Goal: Navigation & Orientation: Locate item on page

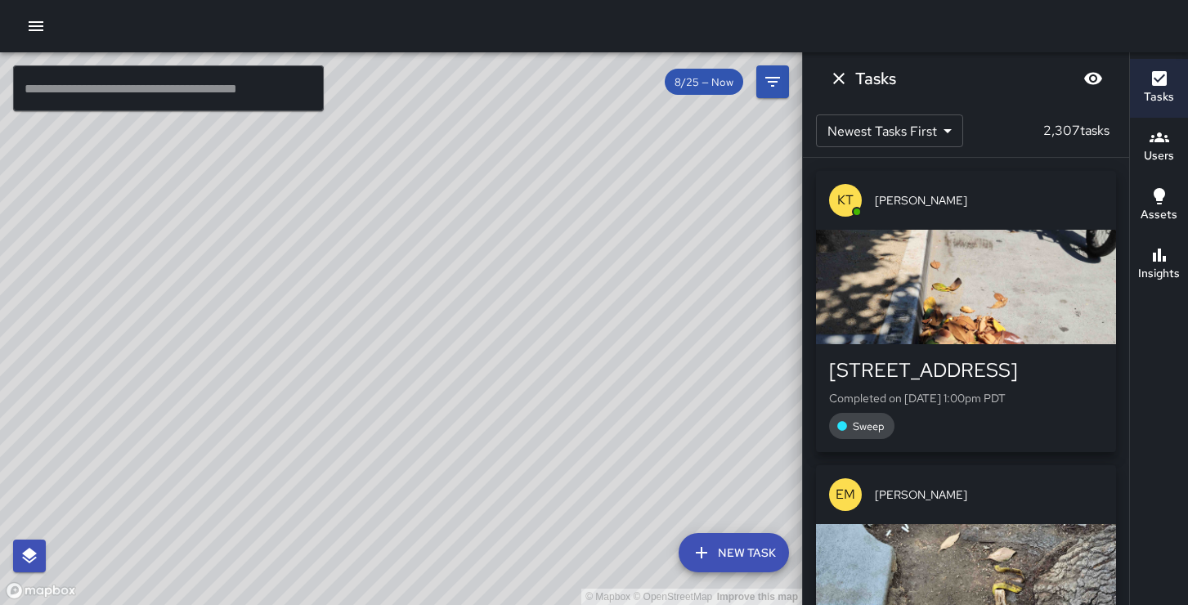
drag, startPoint x: 703, startPoint y: 241, endPoint x: 703, endPoint y: 434, distance: 193.0
click at [703, 434] on div "© Mapbox © OpenStreetMap Improve this map" at bounding box center [401, 328] width 802 height 553
drag, startPoint x: 651, startPoint y: 231, endPoint x: 421, endPoint y: 229, distance: 229.8
click at [421, 229] on div "© Mapbox © OpenStreetMap Improve this map" at bounding box center [401, 328] width 802 height 553
click at [320, 143] on div "© Mapbox © OpenStreetMap Improve this map" at bounding box center [401, 328] width 802 height 553
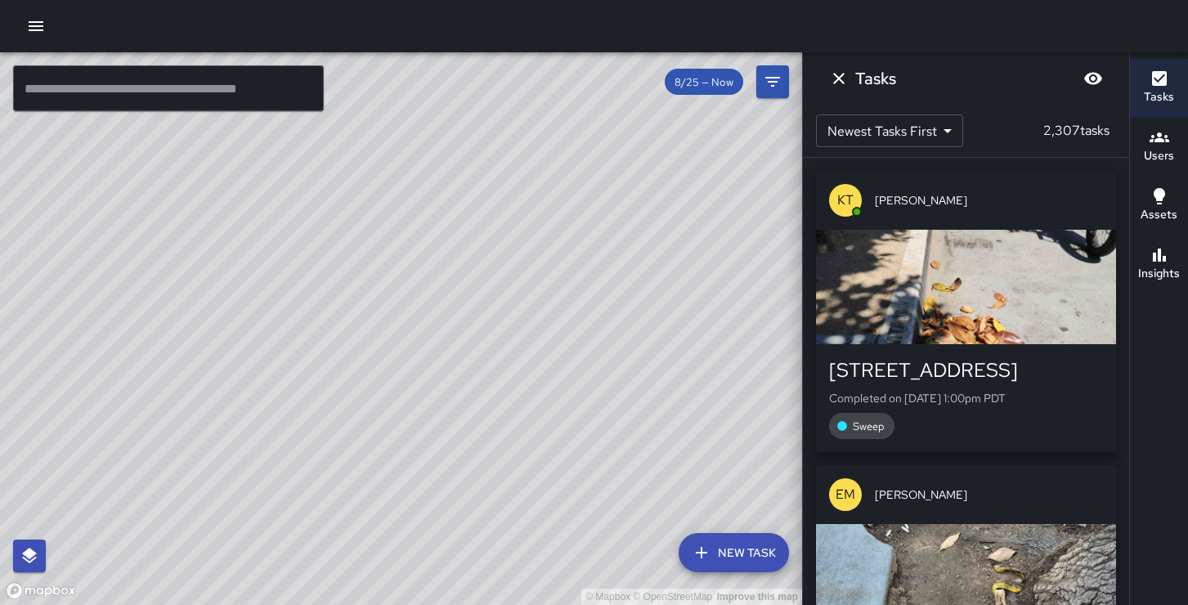
click at [294, 198] on div "© Mapbox © OpenStreetMap Improve this map KW [PERSON_NAME] [STREET_ADDRESS][PER…" at bounding box center [401, 328] width 802 height 553
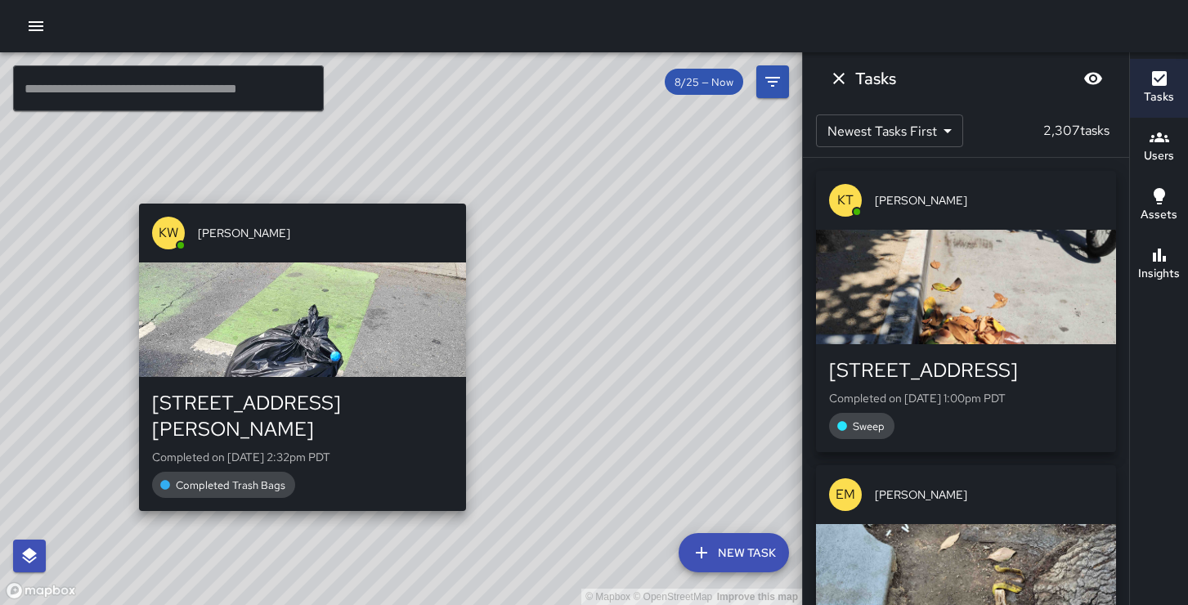
click at [255, 195] on div "© Mapbox © OpenStreetMap Improve this map KW [PERSON_NAME] [STREET_ADDRESS][PER…" at bounding box center [401, 328] width 802 height 553
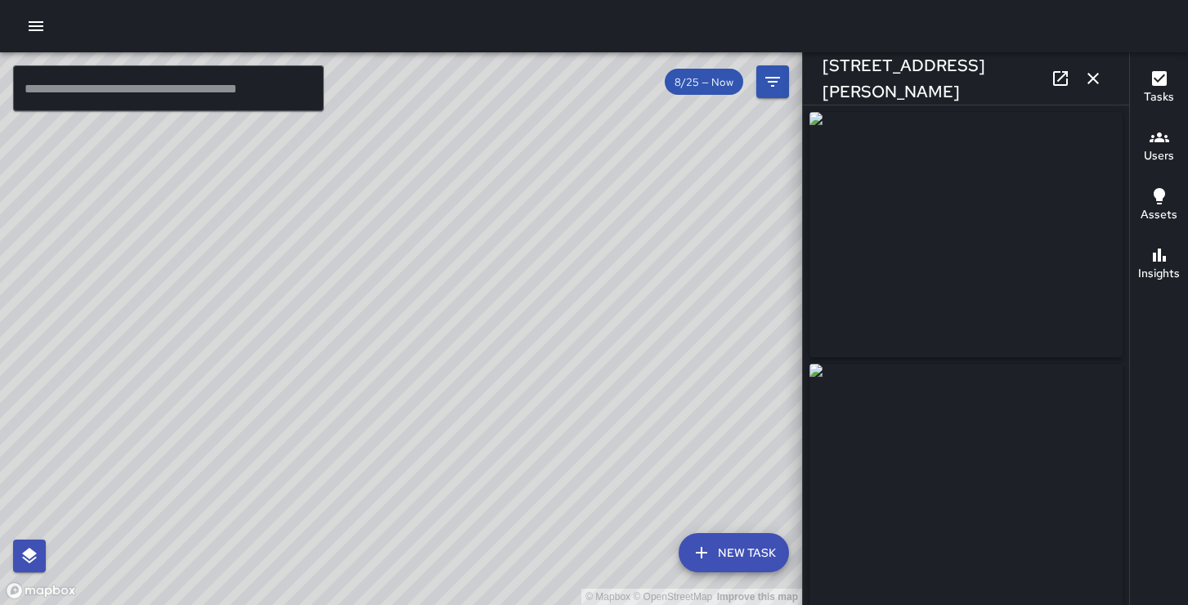
click at [426, 267] on div "© Mapbox © OpenStreetMap Improve this map" at bounding box center [401, 328] width 802 height 553
click at [1093, 78] on icon "button" at bounding box center [1093, 78] width 11 height 11
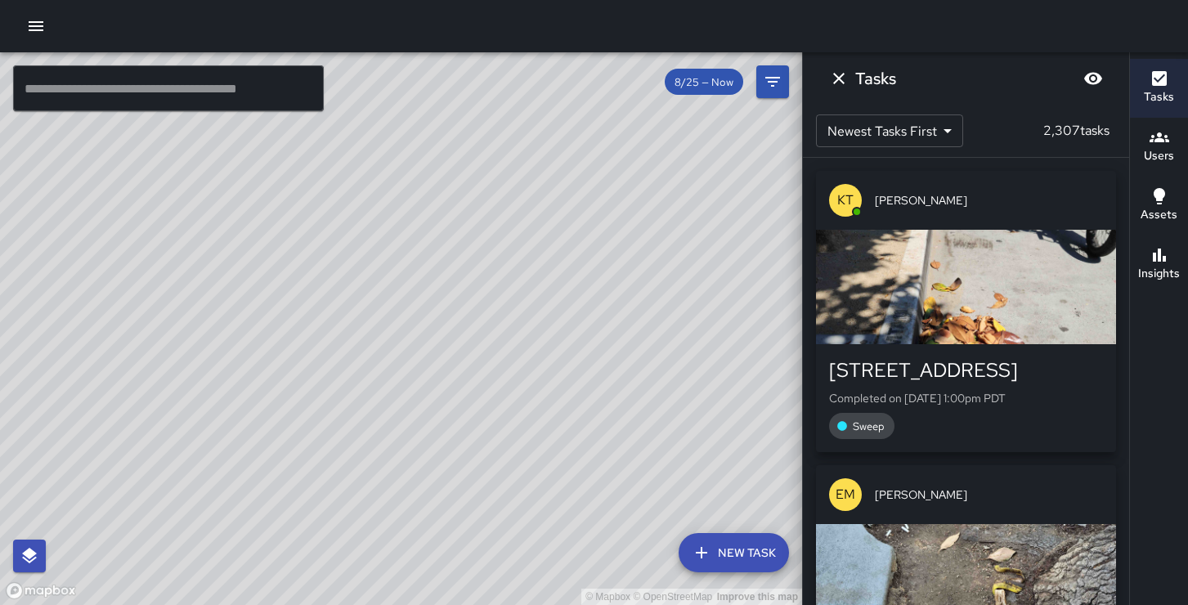
click at [659, 318] on div "© Mapbox © OpenStreetMap Improve this map" at bounding box center [401, 328] width 802 height 553
click at [837, 78] on icon "Dismiss" at bounding box center [838, 78] width 11 height 11
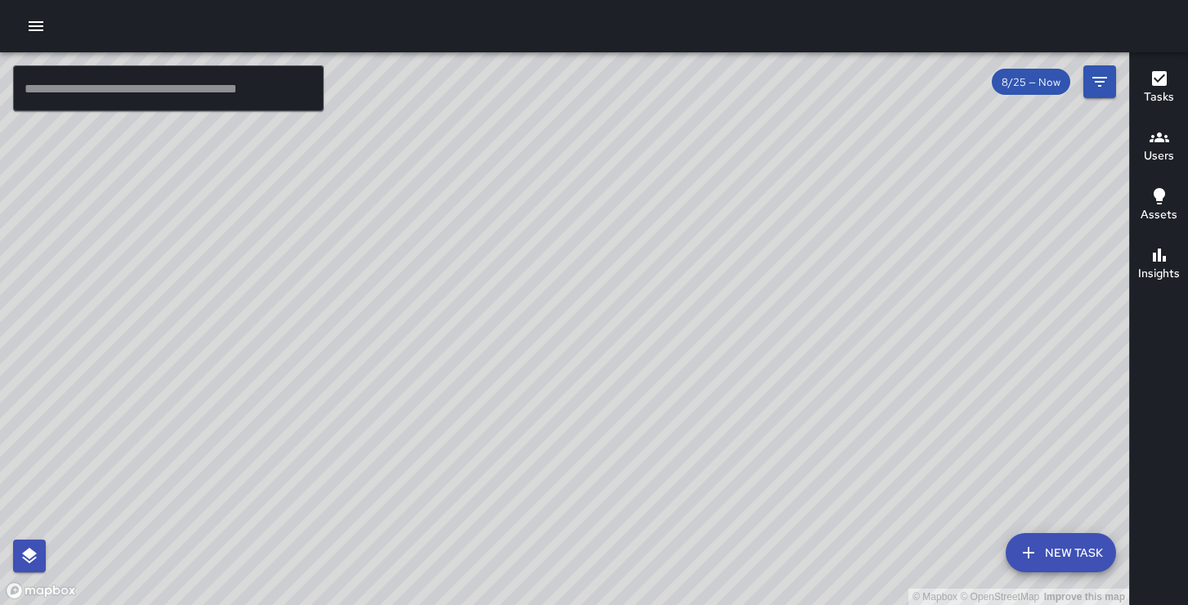
drag, startPoint x: 823, startPoint y: 478, endPoint x: 797, endPoint y: 171, distance: 308.6
click at [797, 171] on div "© Mapbox © OpenStreetMap Improve this map" at bounding box center [564, 328] width 1129 height 553
drag, startPoint x: 922, startPoint y: 352, endPoint x: 1044, endPoint y: 107, distance: 273.2
click at [1044, 107] on div "© Mapbox © OpenStreetMap Improve this map" at bounding box center [564, 328] width 1129 height 553
drag, startPoint x: 653, startPoint y: 455, endPoint x: 824, endPoint y: 132, distance: 365.9
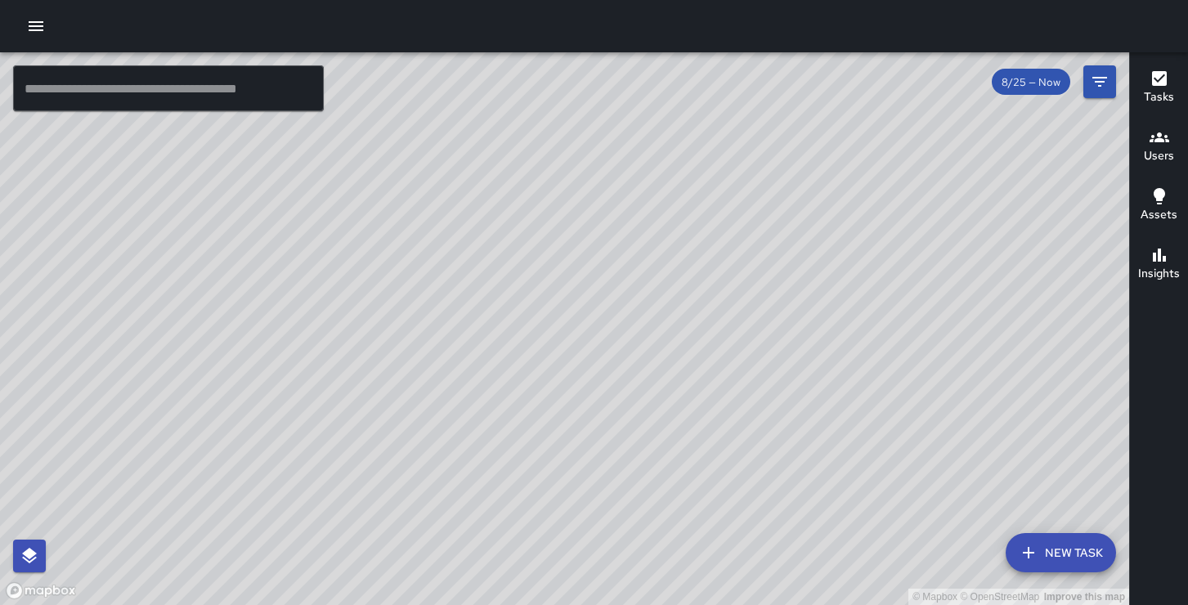
click at [824, 132] on div "© Mapbox © OpenStreetMap Improve this map" at bounding box center [564, 328] width 1129 height 553
drag, startPoint x: 554, startPoint y: 392, endPoint x: 597, endPoint y: 84, distance: 310.4
click at [597, 84] on div "© Mapbox © OpenStreetMap Improve this map" at bounding box center [564, 328] width 1129 height 553
drag, startPoint x: 452, startPoint y: 227, endPoint x: 895, endPoint y: 424, distance: 484.4
click at [895, 424] on div "© Mapbox © OpenStreetMap Improve this map" at bounding box center [564, 328] width 1129 height 553
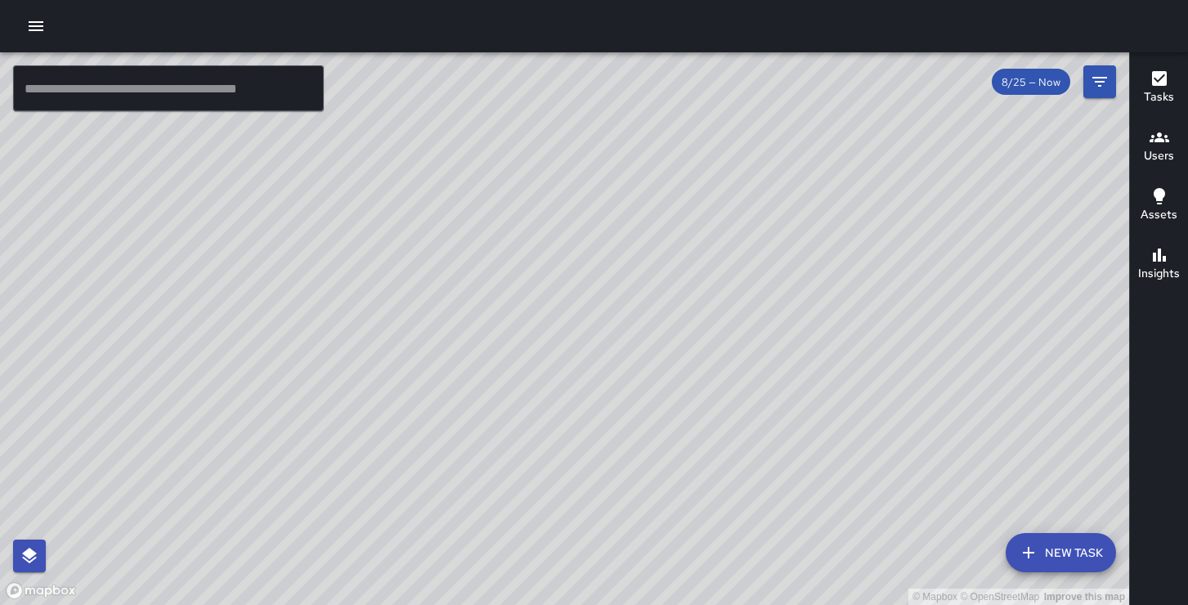
drag, startPoint x: 676, startPoint y: 177, endPoint x: 566, endPoint y: 526, distance: 366.3
click at [566, 526] on div "© Mapbox © OpenStreetMap Improve this map" at bounding box center [564, 328] width 1129 height 553
drag, startPoint x: 813, startPoint y: 131, endPoint x: 546, endPoint y: 398, distance: 378.2
click at [546, 398] on div "© Mapbox © OpenStreetMap Improve this map" at bounding box center [564, 328] width 1129 height 553
drag, startPoint x: 853, startPoint y: 177, endPoint x: 594, endPoint y: 459, distance: 383.2
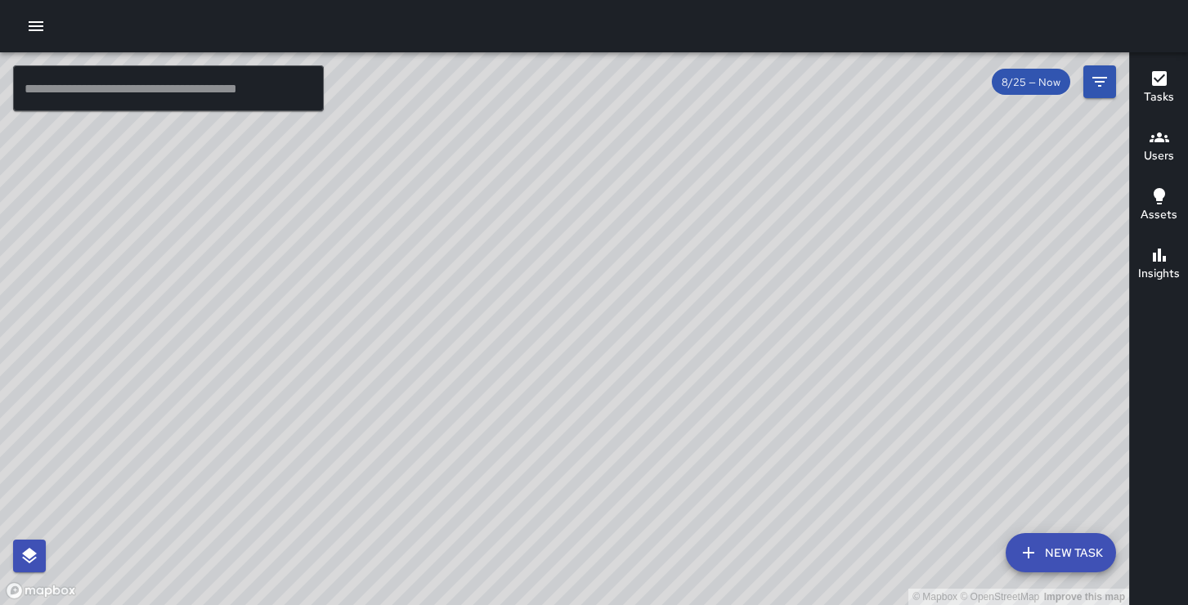
click at [594, 459] on div "© Mapbox © OpenStreetMap Improve this map" at bounding box center [564, 328] width 1129 height 553
click at [780, 247] on div "© Mapbox © OpenStreetMap Improve this map" at bounding box center [564, 328] width 1129 height 553
click at [792, 249] on div "© Mapbox © OpenStreetMap Improve this map" at bounding box center [564, 328] width 1129 height 553
click at [890, 277] on div "© Mapbox © OpenStreetMap Improve this map Unassigned [STREET_ADDRESS][PERSON_NA…" at bounding box center [564, 328] width 1129 height 553
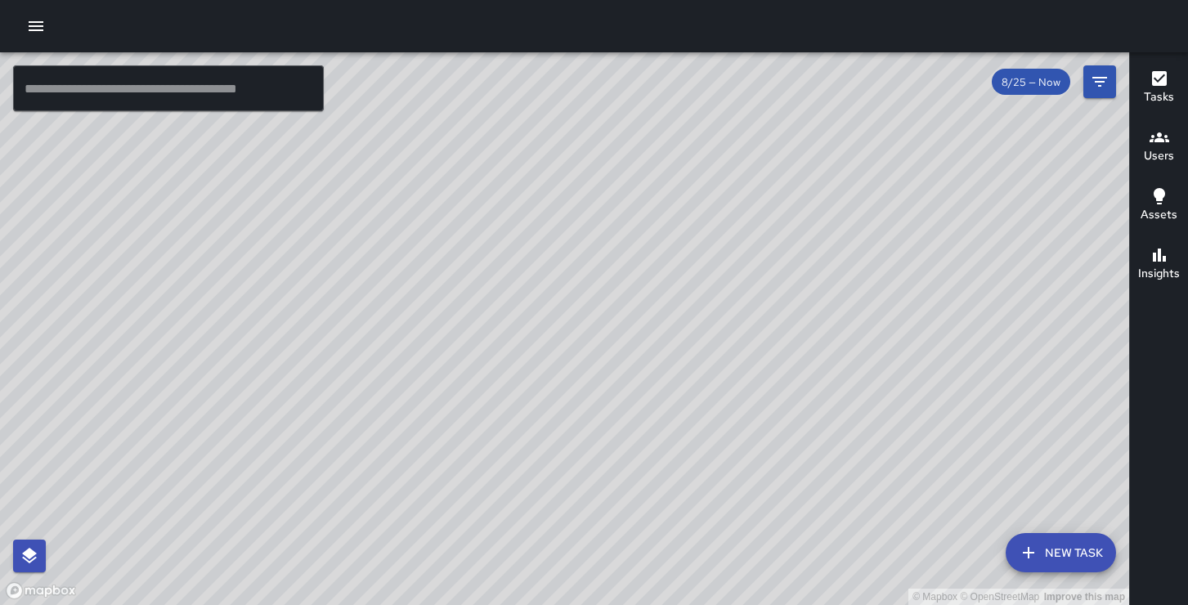
click at [774, 184] on div "© Mapbox © OpenStreetMap Improve this map" at bounding box center [564, 328] width 1129 height 553
